Goal: Information Seeking & Learning: Learn about a topic

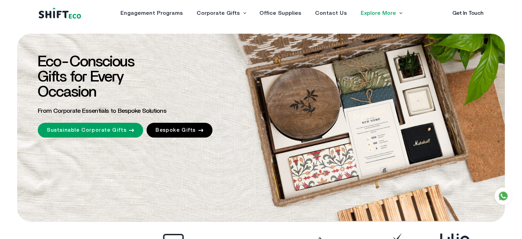
click at [124, 128] on link "Sustainable Corporate Gifts" at bounding box center [90, 130] width 105 height 15
click at [228, 12] on link "Corporate Gifts" at bounding box center [218, 12] width 43 height 5
